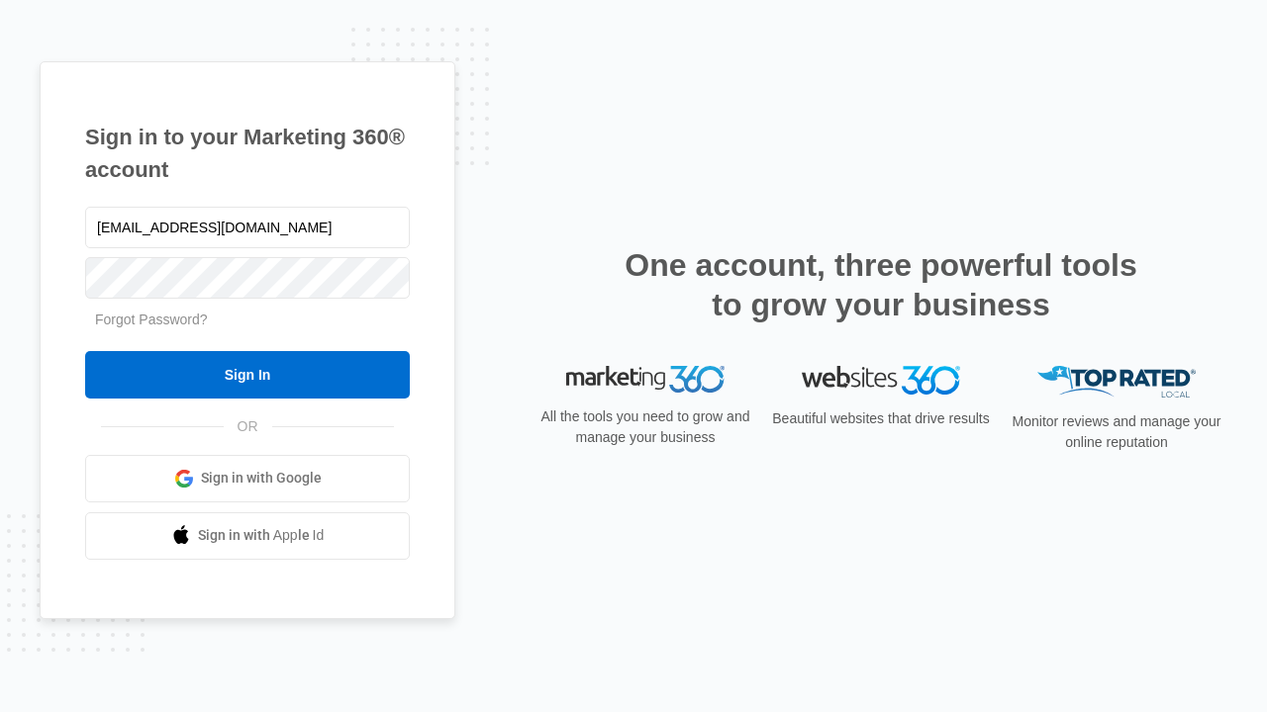
type input "[EMAIL_ADDRESS][DOMAIN_NAME]"
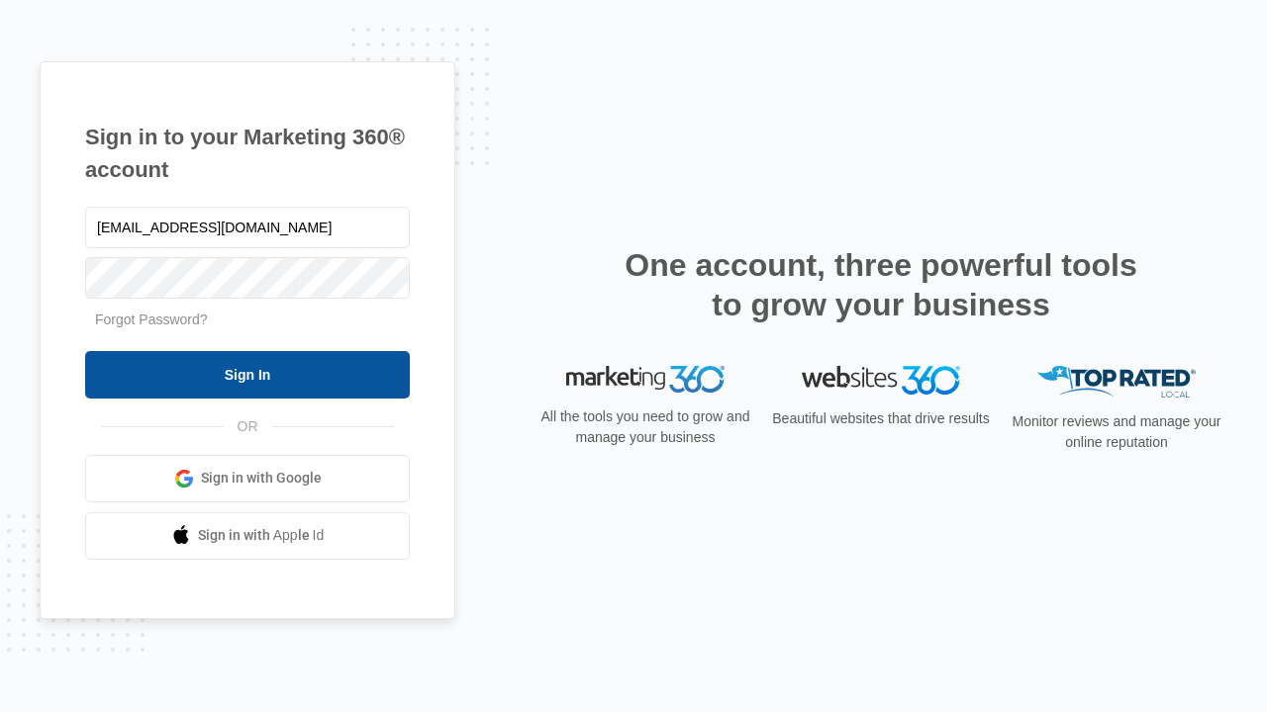
click at [247, 374] on input "Sign In" at bounding box center [247, 374] width 325 height 47
